Goal: Task Accomplishment & Management: Use online tool/utility

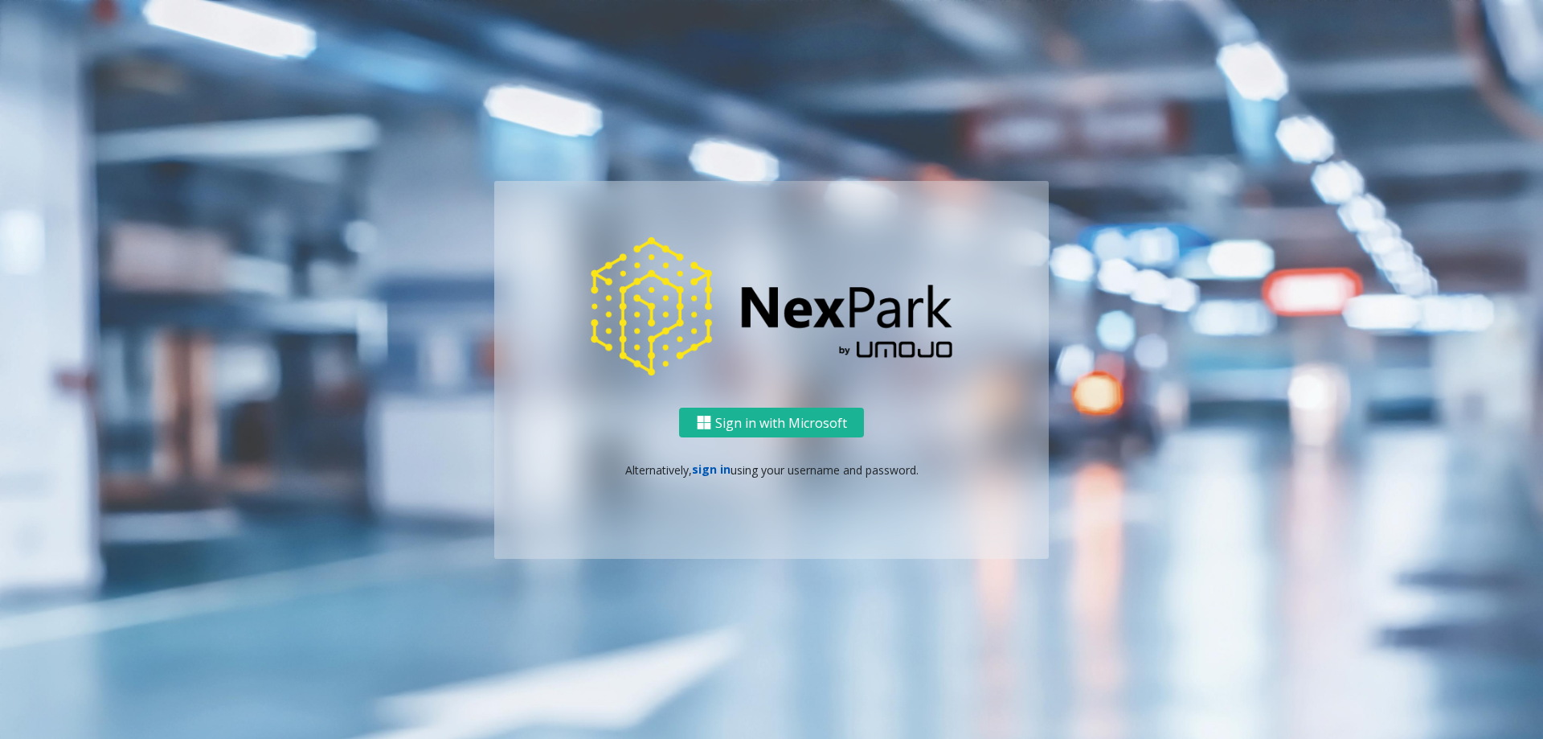
click at [705, 466] on link "sign in" at bounding box center [711, 468] width 39 height 15
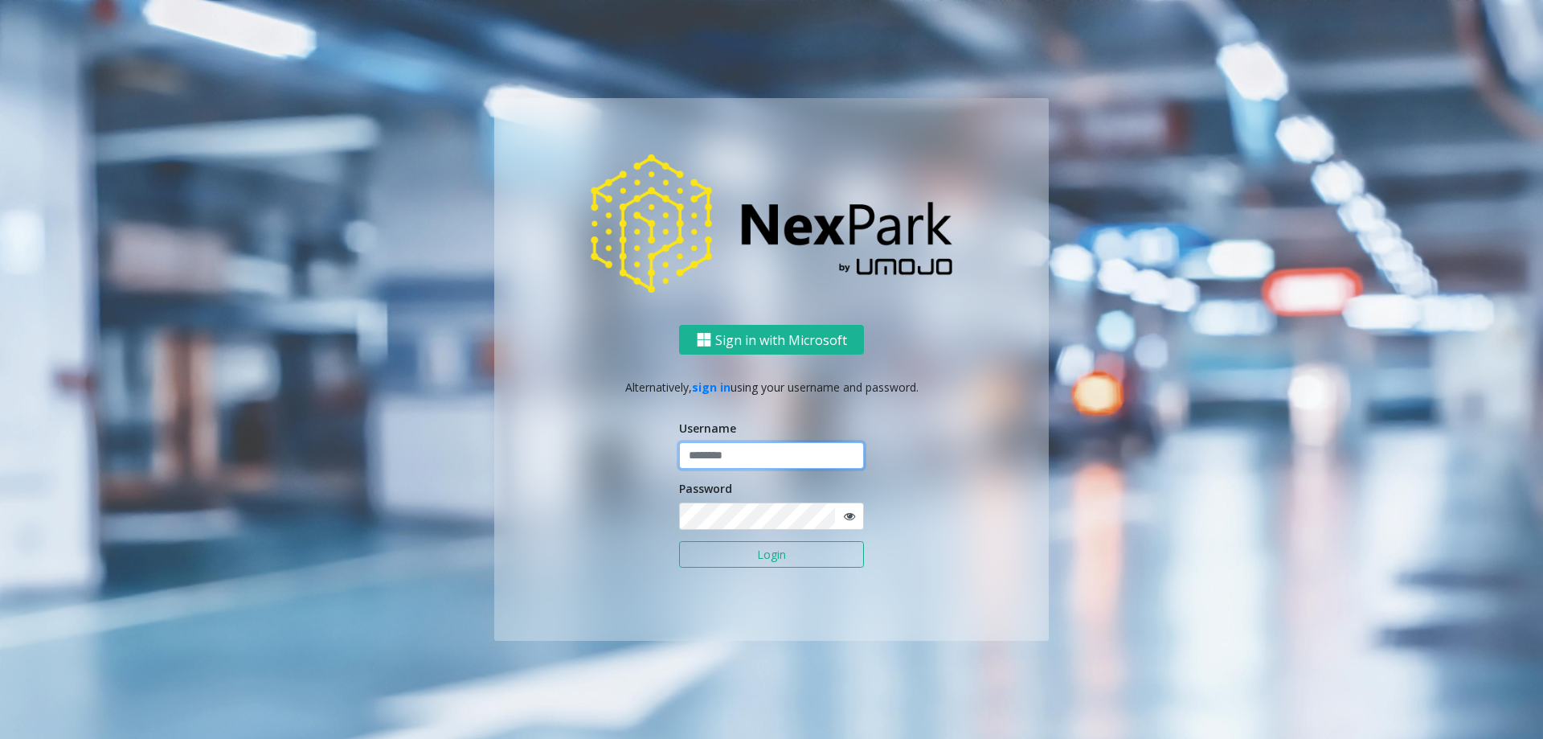
type input "**********"
click at [753, 553] on button "Login" at bounding box center [771, 554] width 185 height 27
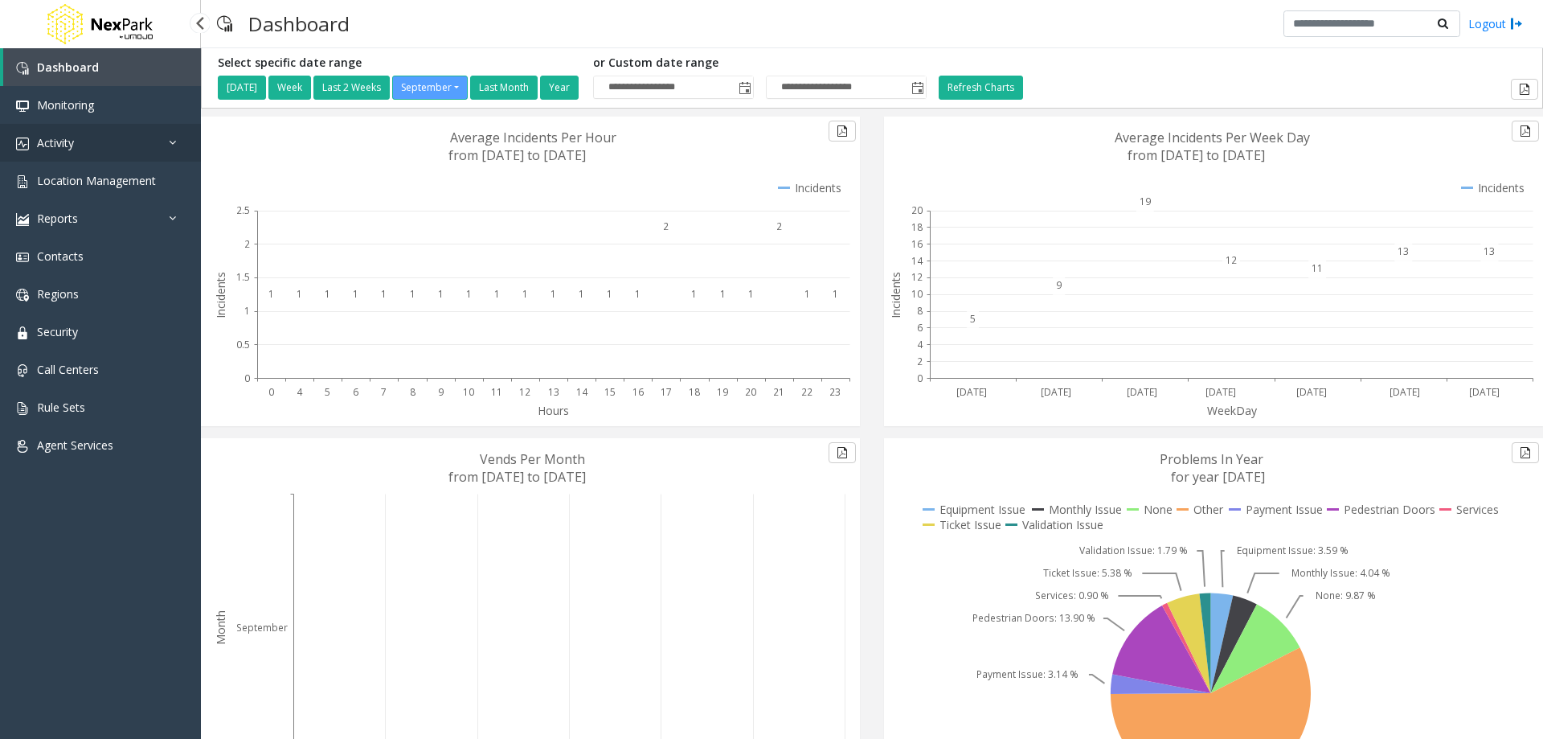
click at [105, 150] on link "Activity" at bounding box center [100, 143] width 201 height 38
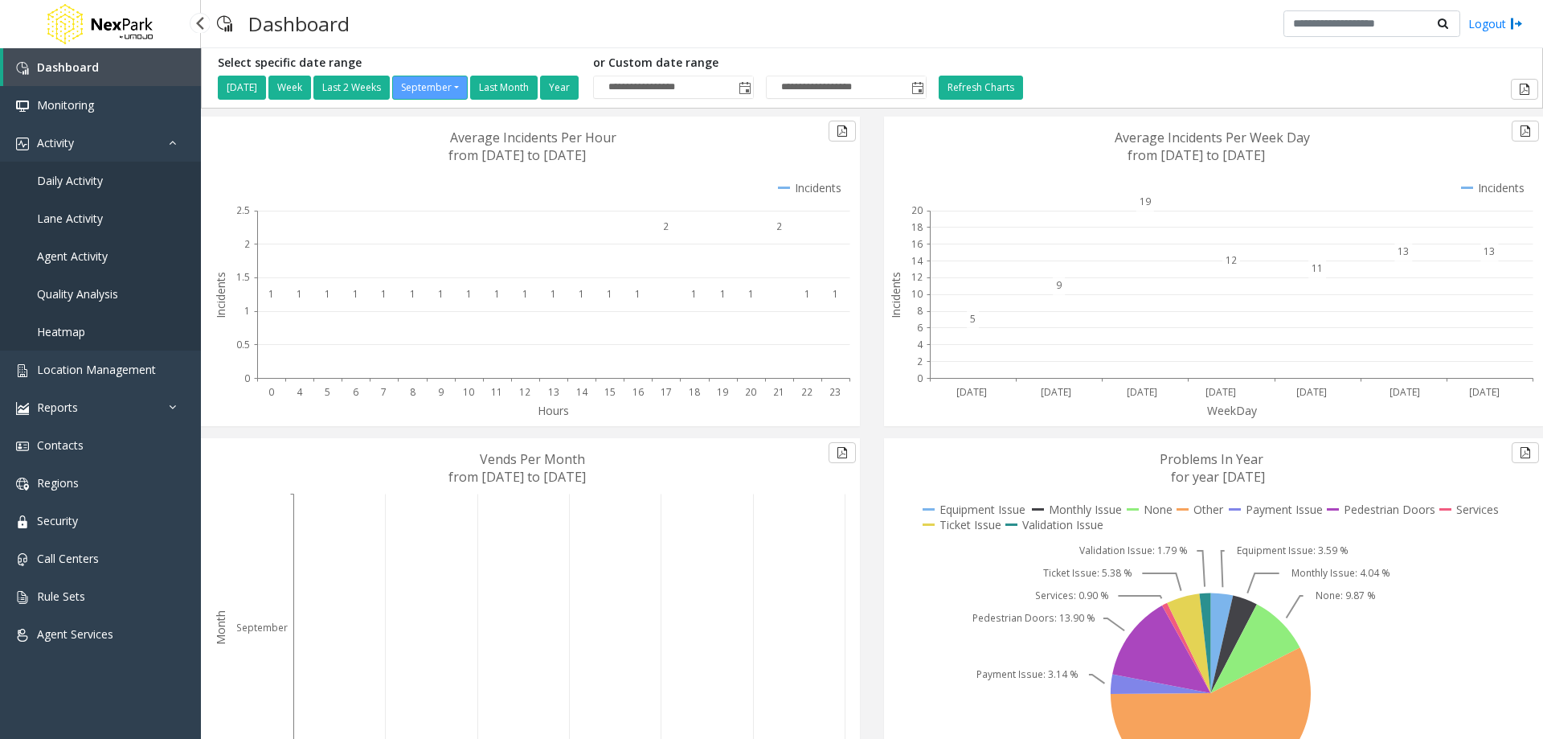
click at [97, 180] on span "Daily Activity" at bounding box center [70, 180] width 66 height 15
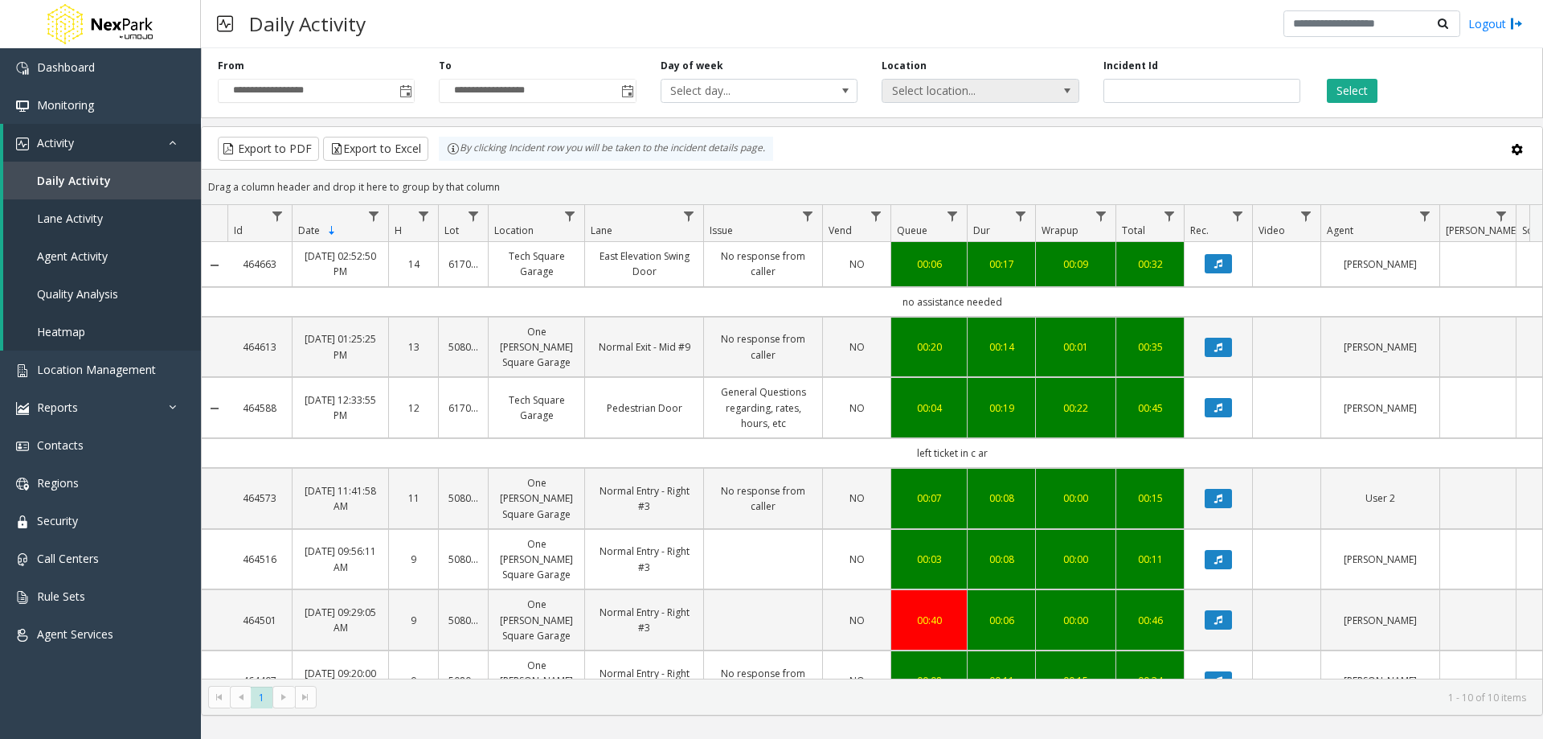
click at [769, 95] on span at bounding box center [1067, 91] width 23 height 23
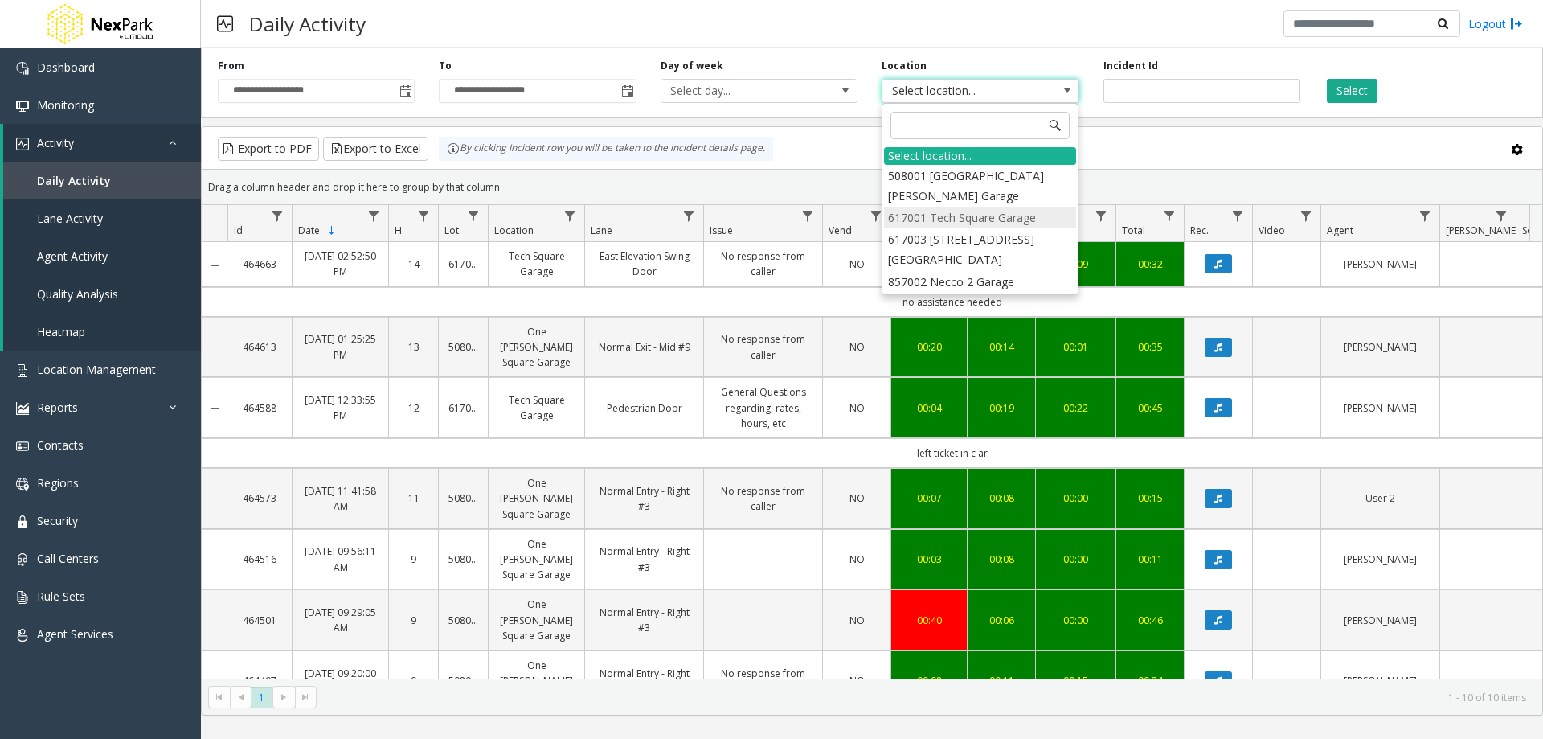
click at [769, 221] on li "617001 Tech Square Garage" at bounding box center [980, 218] width 192 height 22
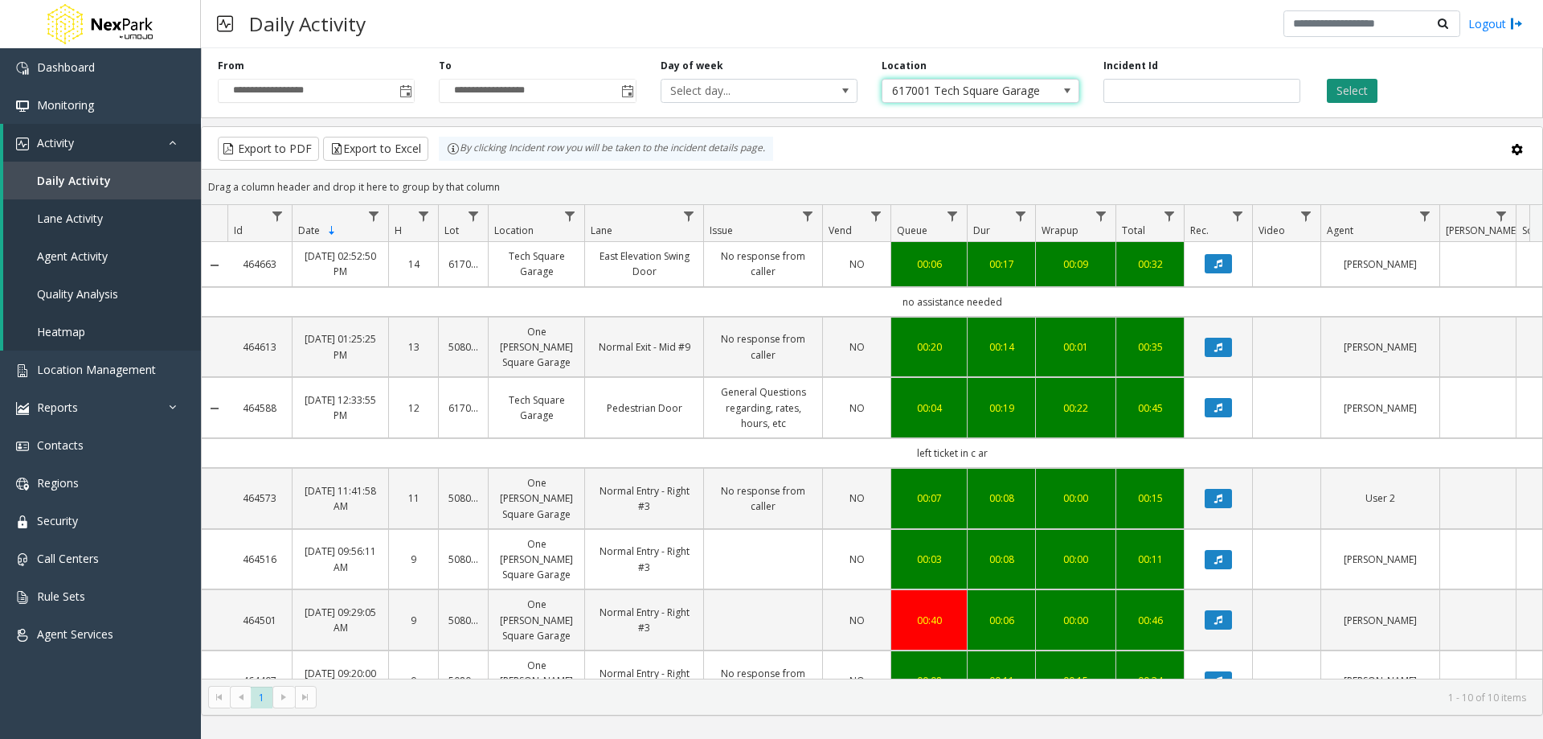
click at [769, 94] on button "Select" at bounding box center [1352, 91] width 51 height 24
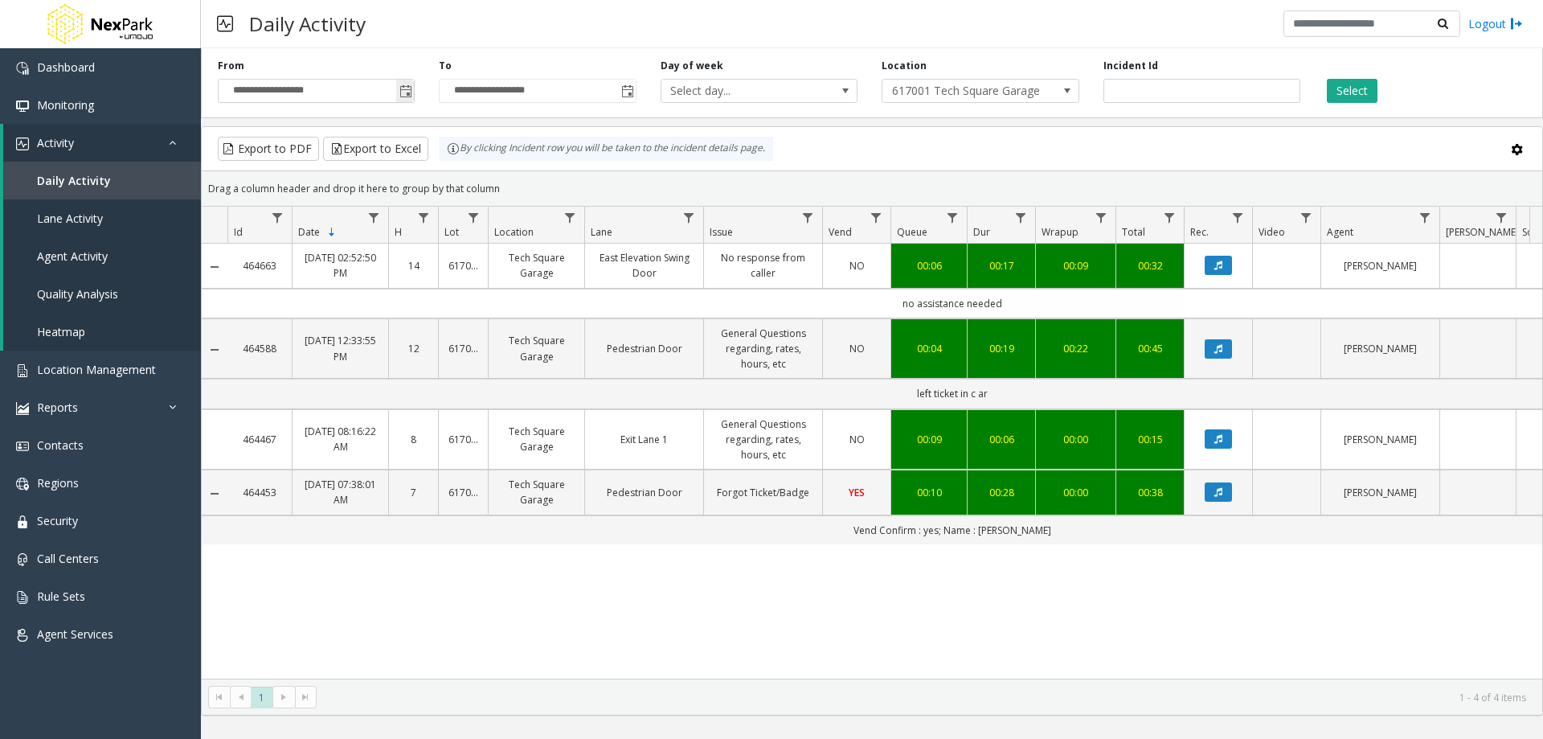
click at [402, 90] on span "Toggle popup" at bounding box center [406, 91] width 13 height 13
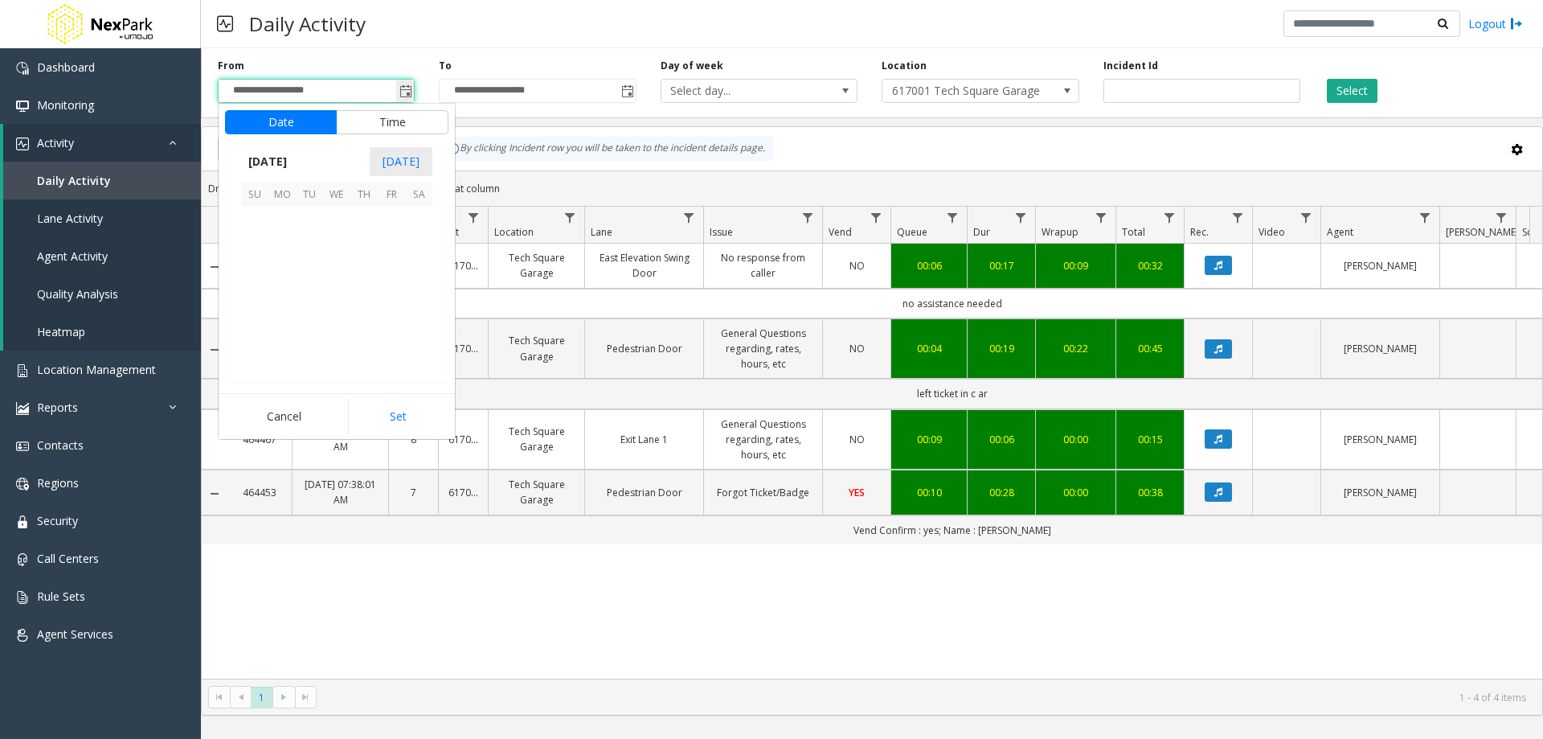
scroll to position [288520, 0]
click at [285, 240] on span "8" at bounding box center [281, 247] width 27 height 27
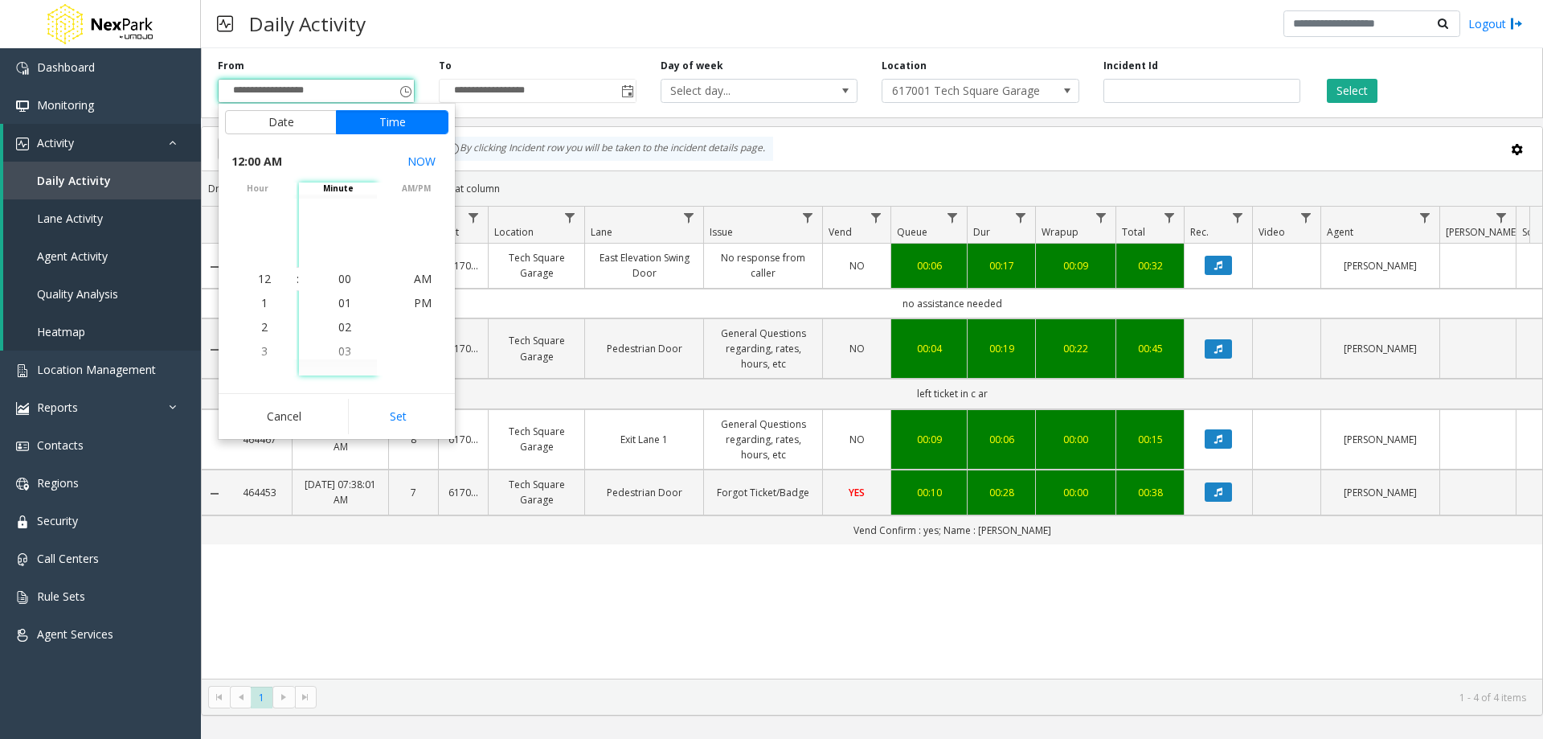
click at [400, 416] on button "Set" at bounding box center [398, 416] width 101 height 35
type input "**********"
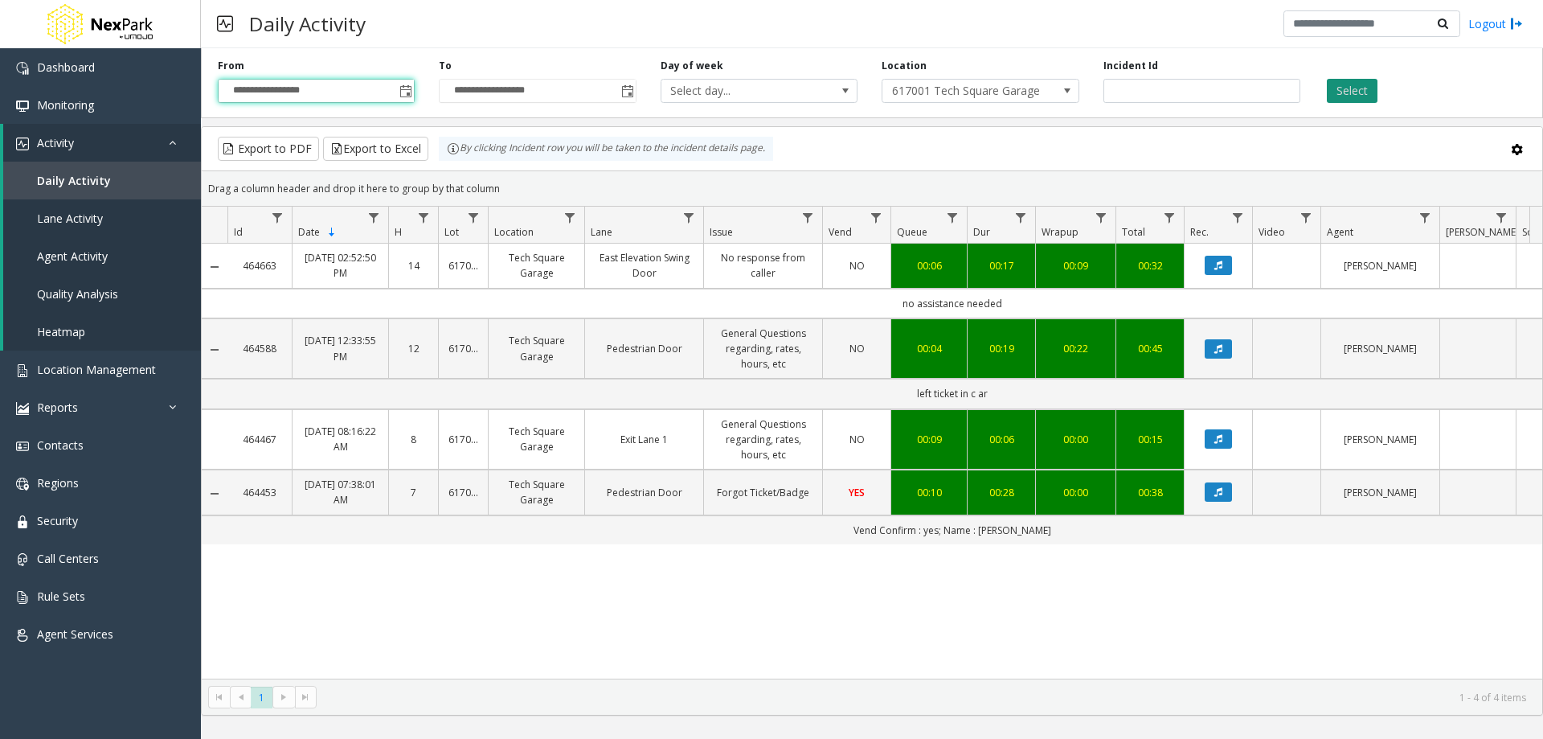
click at [769, 94] on button "Select" at bounding box center [1352, 91] width 51 height 24
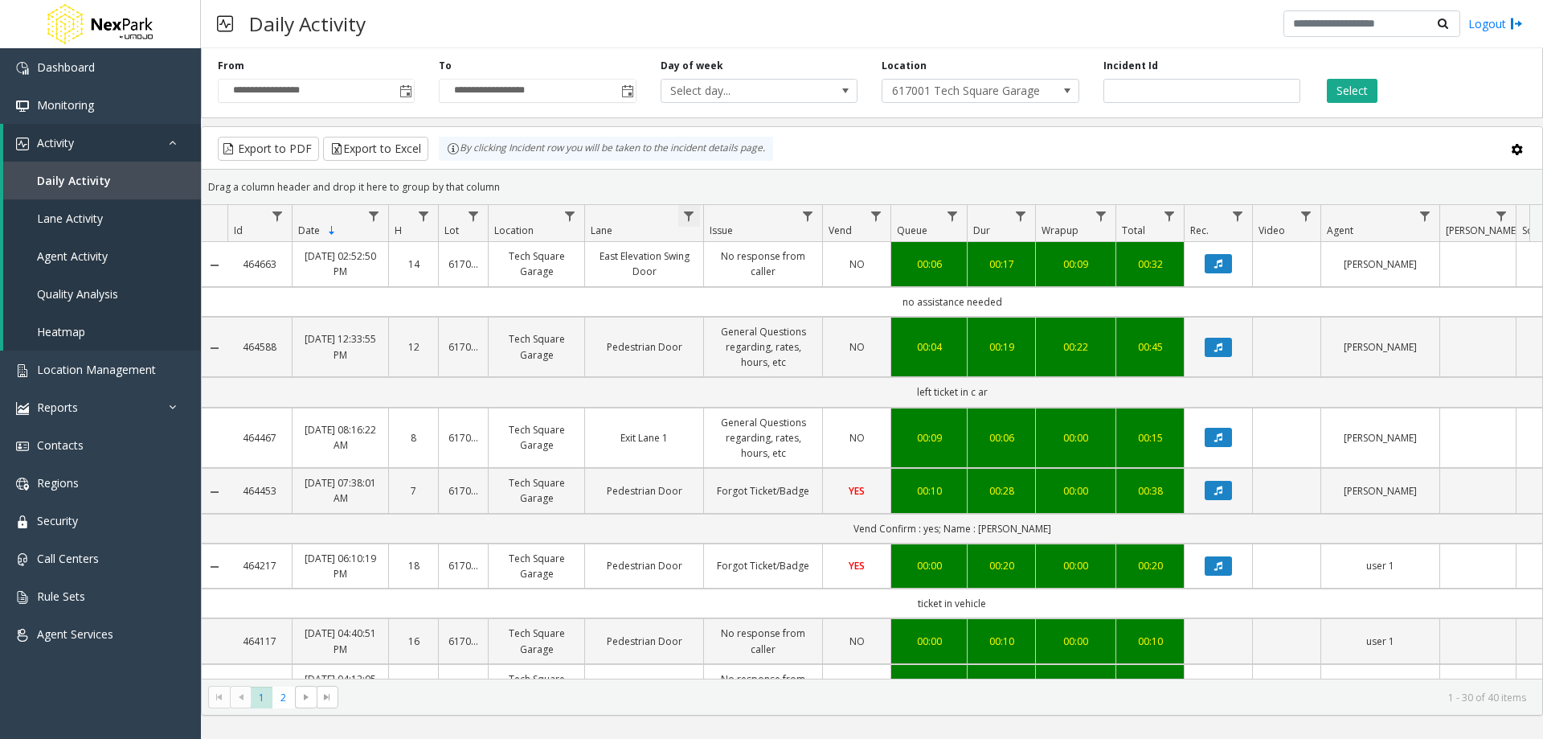
click at [687, 213] on span "Data table" at bounding box center [689, 216] width 13 height 13
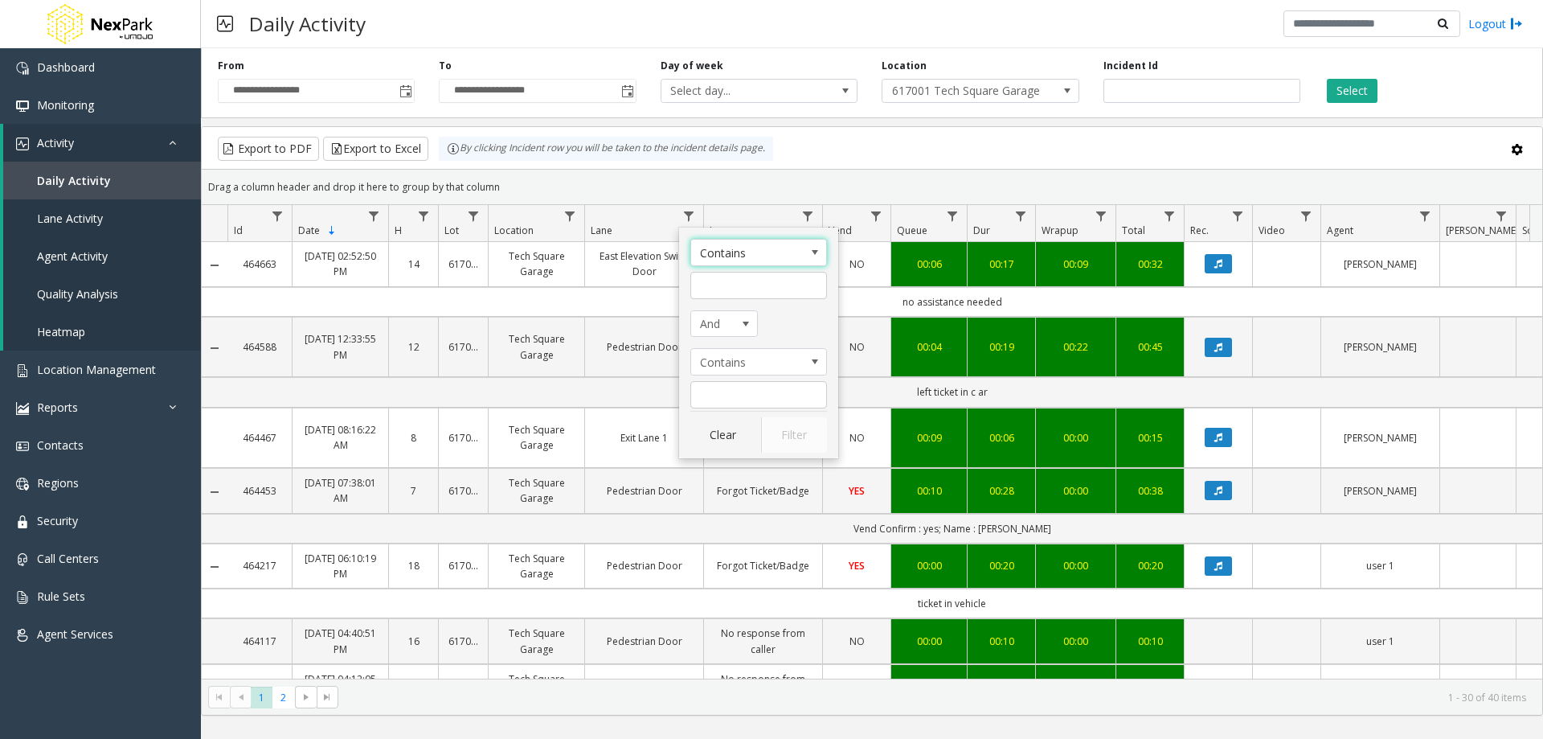
click at [769, 255] on span "Lane Filter Operators" at bounding box center [815, 252] width 13 height 13
click at [769, 291] on input "Lane Filter" at bounding box center [759, 285] width 137 height 27
click at [769, 249] on span "Lane Filter Operators" at bounding box center [815, 252] width 13 height 13
click at [769, 282] on li "Is equal to" at bounding box center [759, 279] width 132 height 22
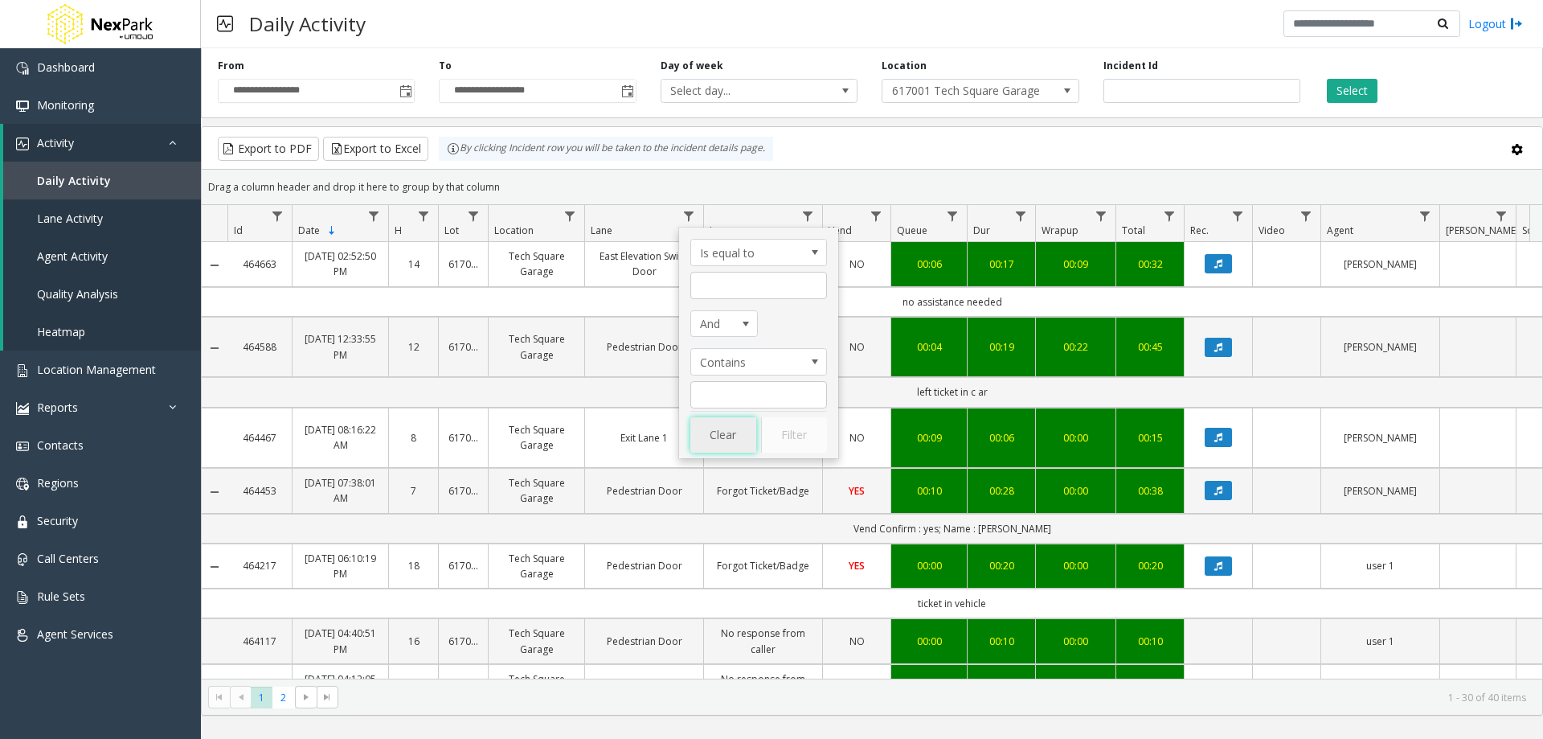
click at [736, 430] on button "Clear" at bounding box center [724, 434] width 66 height 35
click at [669, 301] on td "no assistance needed" at bounding box center [952, 302] width 1449 height 30
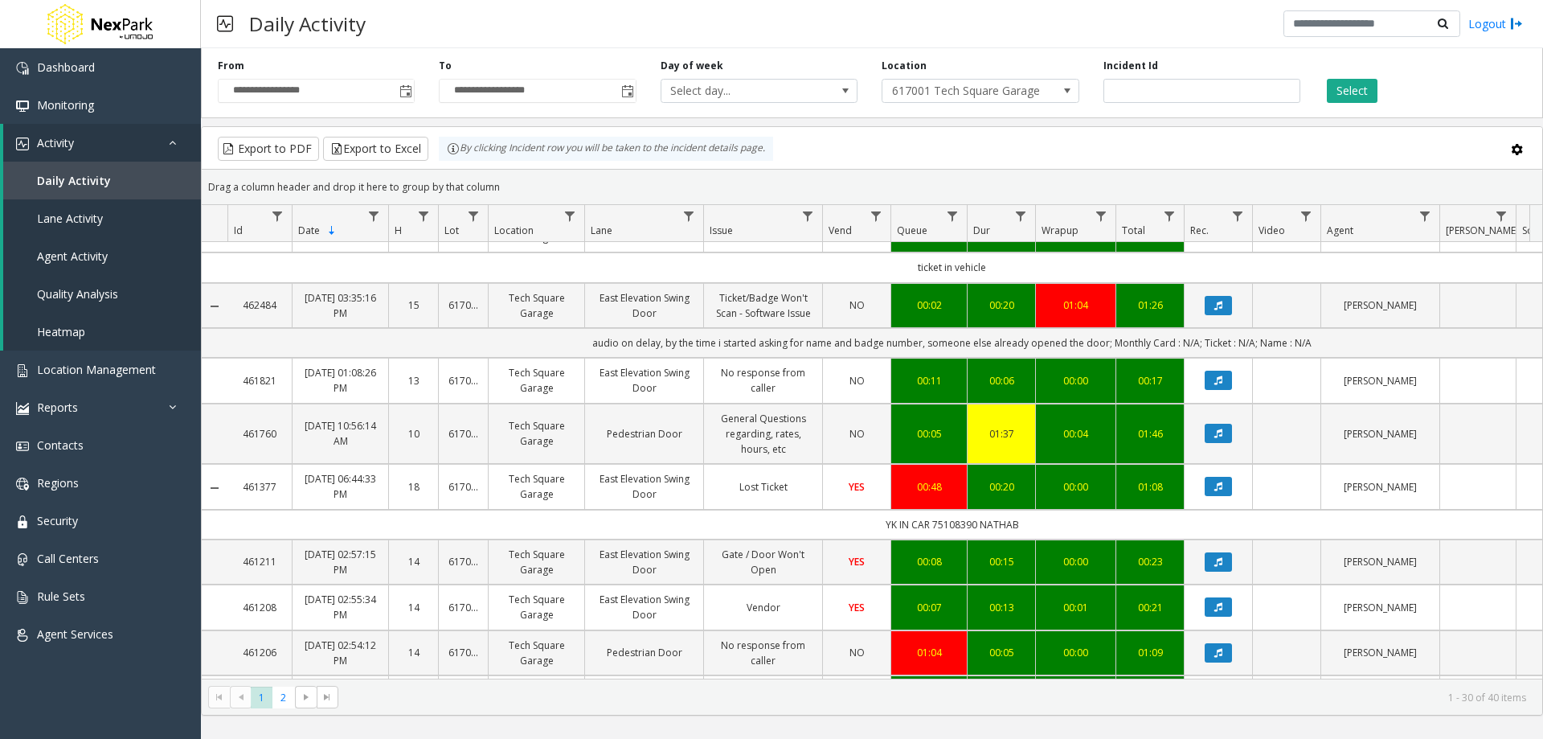
scroll to position [884, 0]
